Goal: Task Accomplishment & Management: Manage account settings

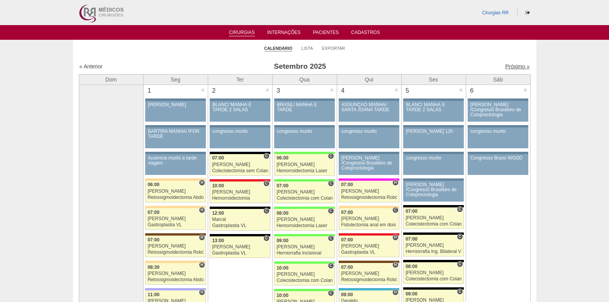
click at [508, 64] on link "Próximo »" at bounding box center [517, 66] width 24 height 6
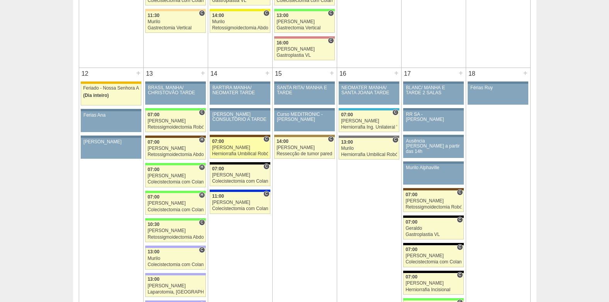
scroll to position [657, 0]
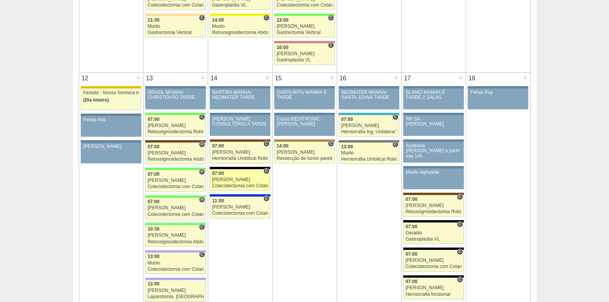
click at [230, 177] on div "[PERSON_NAME]" at bounding box center [240, 179] width 56 height 5
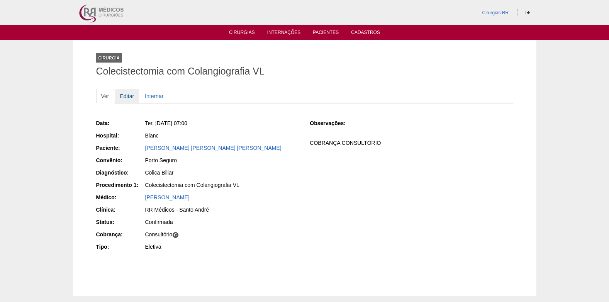
click at [129, 96] on link "Editar" at bounding box center [127, 96] width 24 height 15
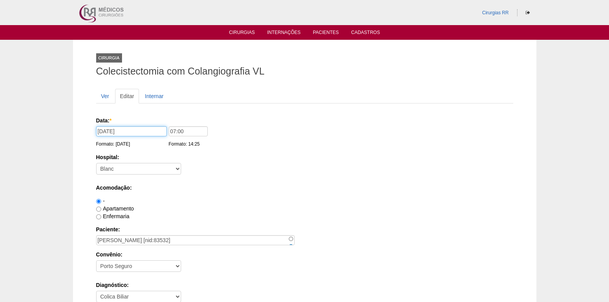
click at [132, 134] on input "14/10/2025" at bounding box center [131, 131] width 71 height 10
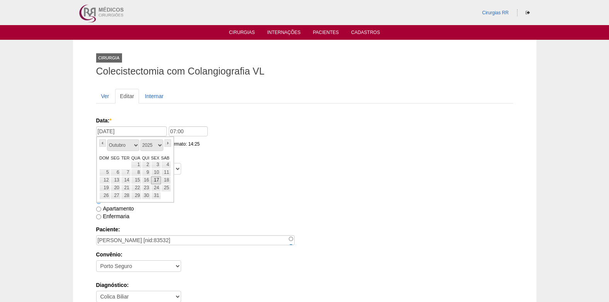
click at [155, 180] on link "17" at bounding box center [156, 181] width 10 height 8
type input "17/10/2025"
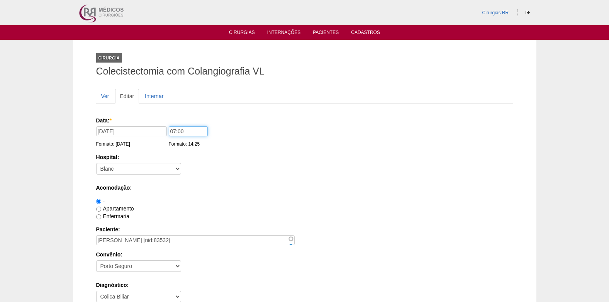
drag, startPoint x: 189, startPoint y: 129, endPoint x: 162, endPoint y: 133, distance: 27.3
click at [162, 124] on div "Data: * 17/10/2025 Formato: 25/09/2025 07:00 Formato: 14:25" at bounding box center [303, 121] width 414 height 8
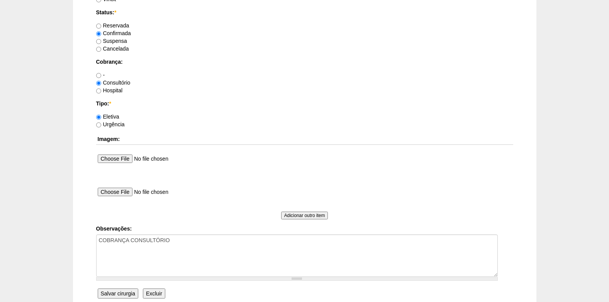
scroll to position [693, 0]
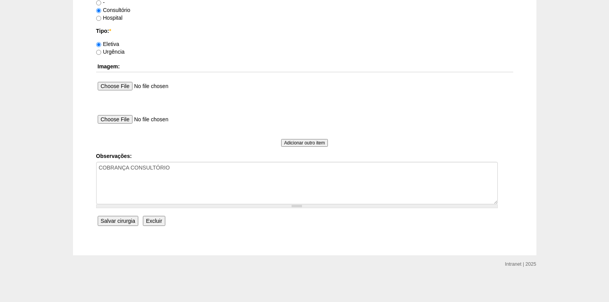
type input "11:00"
click at [119, 222] on input "Salvar cirurgia" at bounding box center [118, 221] width 41 height 10
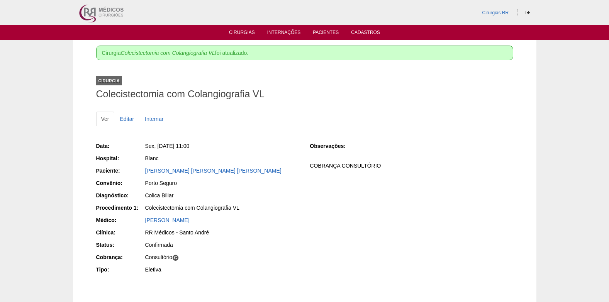
click at [240, 31] on link "Cirurgias" at bounding box center [242, 33] width 26 height 7
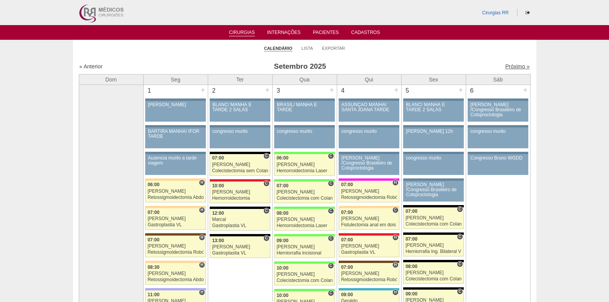
click at [508, 67] on link "Próximo »" at bounding box center [517, 66] width 24 height 6
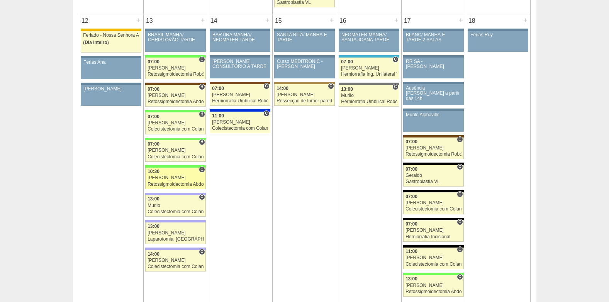
scroll to position [773, 0]
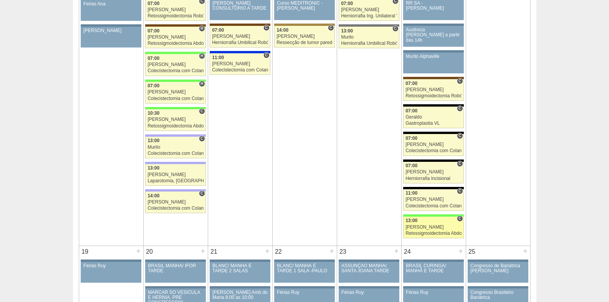
click at [428, 224] on link "88817 Cirurgias RR C 13:00 [PERSON_NAME] Retossigmoidectomia Abdominal Hospital…" at bounding box center [433, 228] width 60 height 22
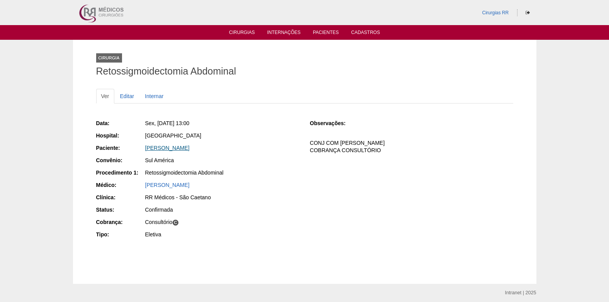
drag, startPoint x: 142, startPoint y: 147, endPoint x: 202, endPoint y: 150, distance: 60.3
click at [202, 150] on div "Paciente: MARIA JOSE DA SILVA" at bounding box center [197, 149] width 203 height 10
copy div "Paciente: MARIA JOSE DA SILVA"
click at [237, 31] on link "Cirurgias" at bounding box center [242, 33] width 26 height 7
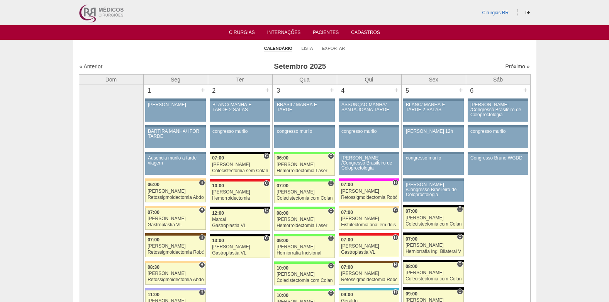
click at [508, 67] on link "Próximo »" at bounding box center [517, 66] width 24 height 6
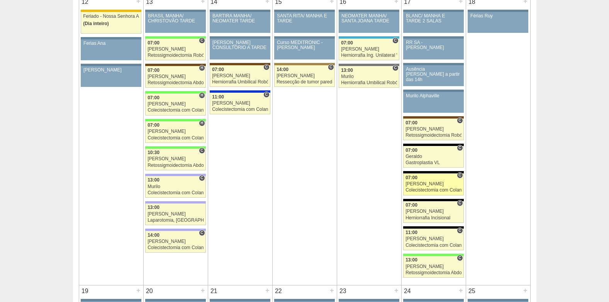
scroll to position [734, 0]
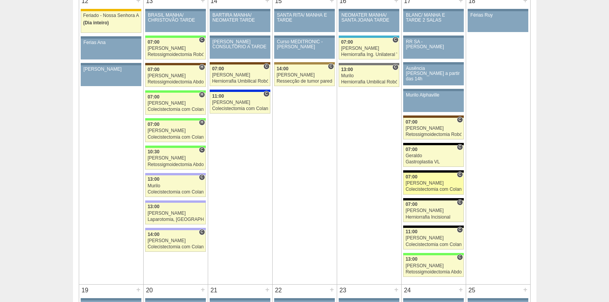
click at [426, 186] on div "[PERSON_NAME]" at bounding box center [434, 183] width 56 height 5
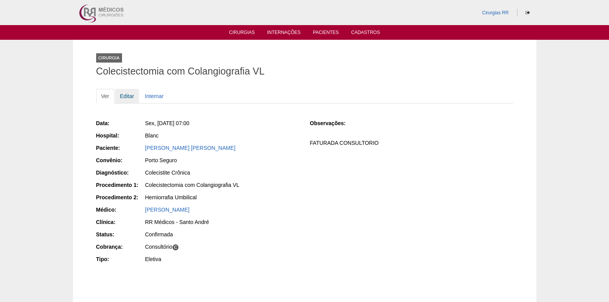
click at [128, 97] on link "Editar" at bounding box center [127, 96] width 24 height 15
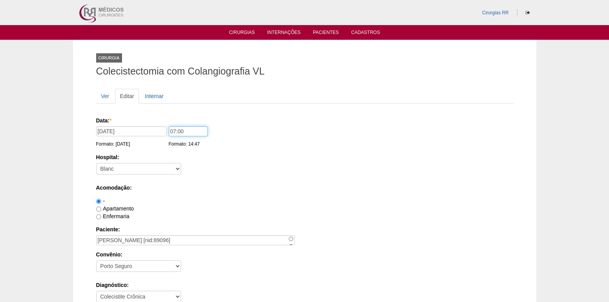
click at [175, 132] on input "07:00" at bounding box center [188, 131] width 39 height 10
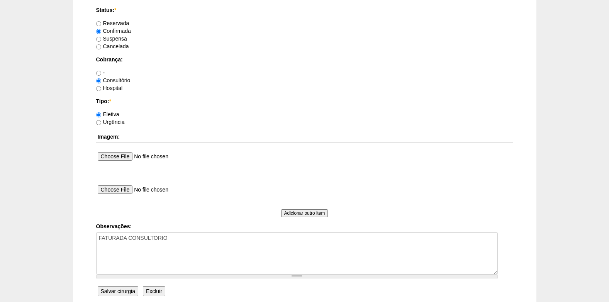
scroll to position [693, 0]
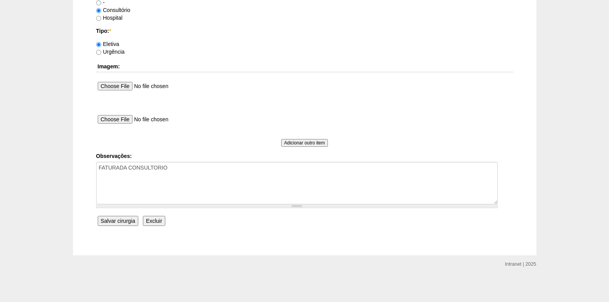
type input "09:00"
click at [118, 222] on input "Salvar cirurgia" at bounding box center [118, 221] width 41 height 10
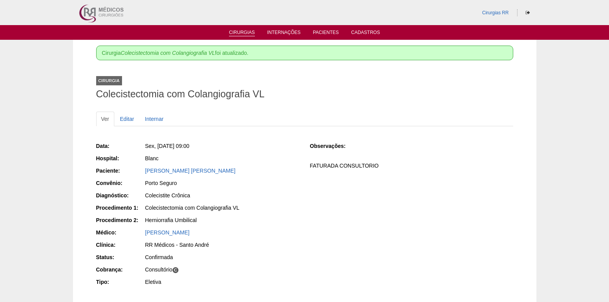
click at [235, 34] on link "Cirurgias" at bounding box center [242, 33] width 26 height 7
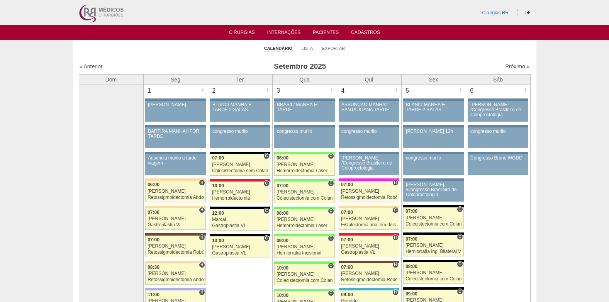
click at [505, 66] on link "Próximo »" at bounding box center [517, 66] width 24 height 6
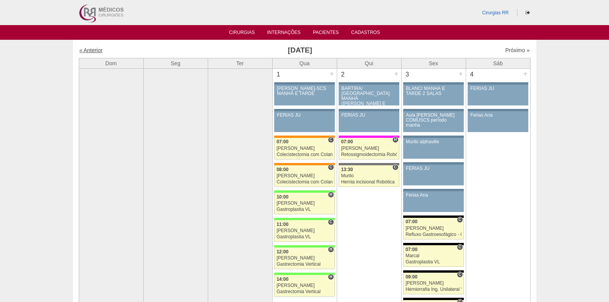
click at [86, 49] on link "« Anterior" at bounding box center [91, 50] width 23 height 6
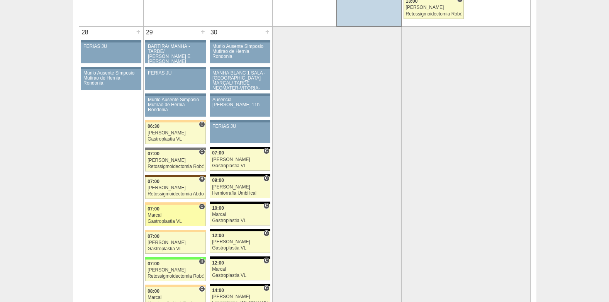
scroll to position [1545, 0]
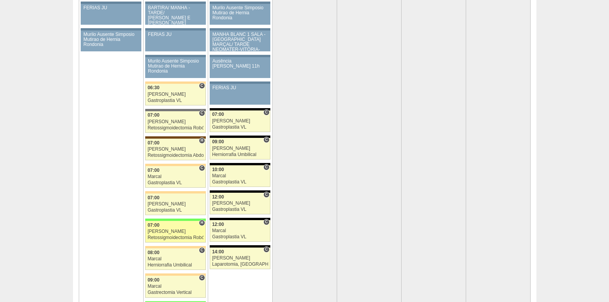
click at [175, 227] on div "07:00" at bounding box center [176, 225] width 56 height 5
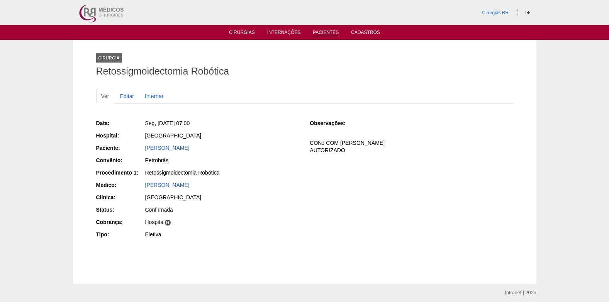
click at [317, 32] on link "Pacientes" at bounding box center [326, 33] width 26 height 7
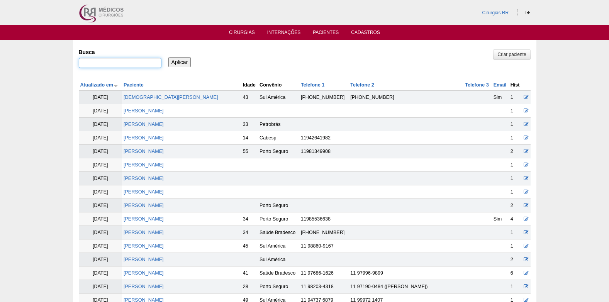
click at [130, 63] on input "Busca" at bounding box center [120, 63] width 83 height 10
type input "ricardo jose"
click at [180, 62] on input "Aplicar" at bounding box center [179, 62] width 23 height 10
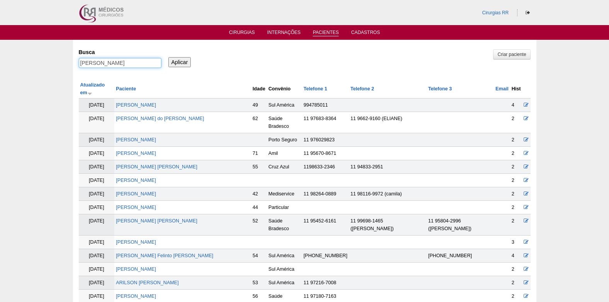
drag, startPoint x: 126, startPoint y: 61, endPoint x: 70, endPoint y: 62, distance: 56.0
